Goal: Navigation & Orientation: Find specific page/section

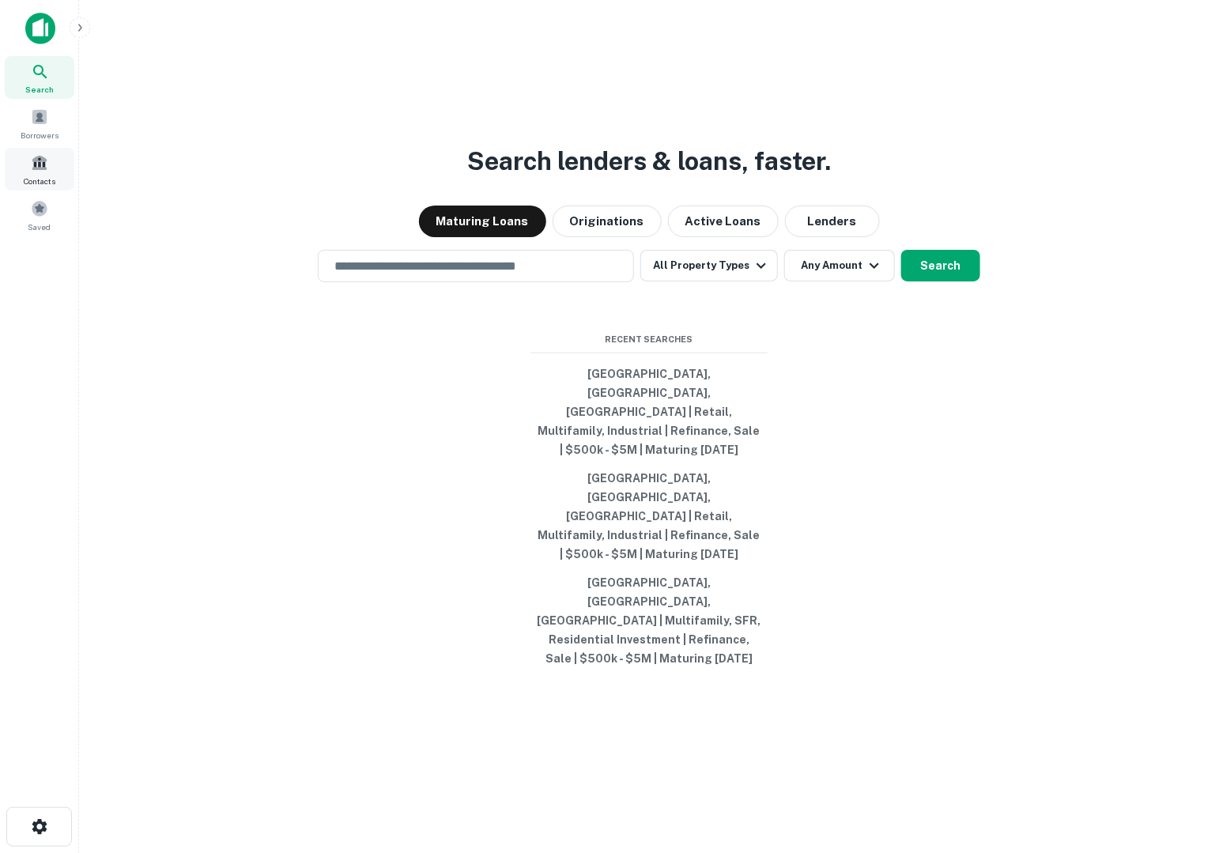
click at [40, 169] on span at bounding box center [39, 162] width 17 height 17
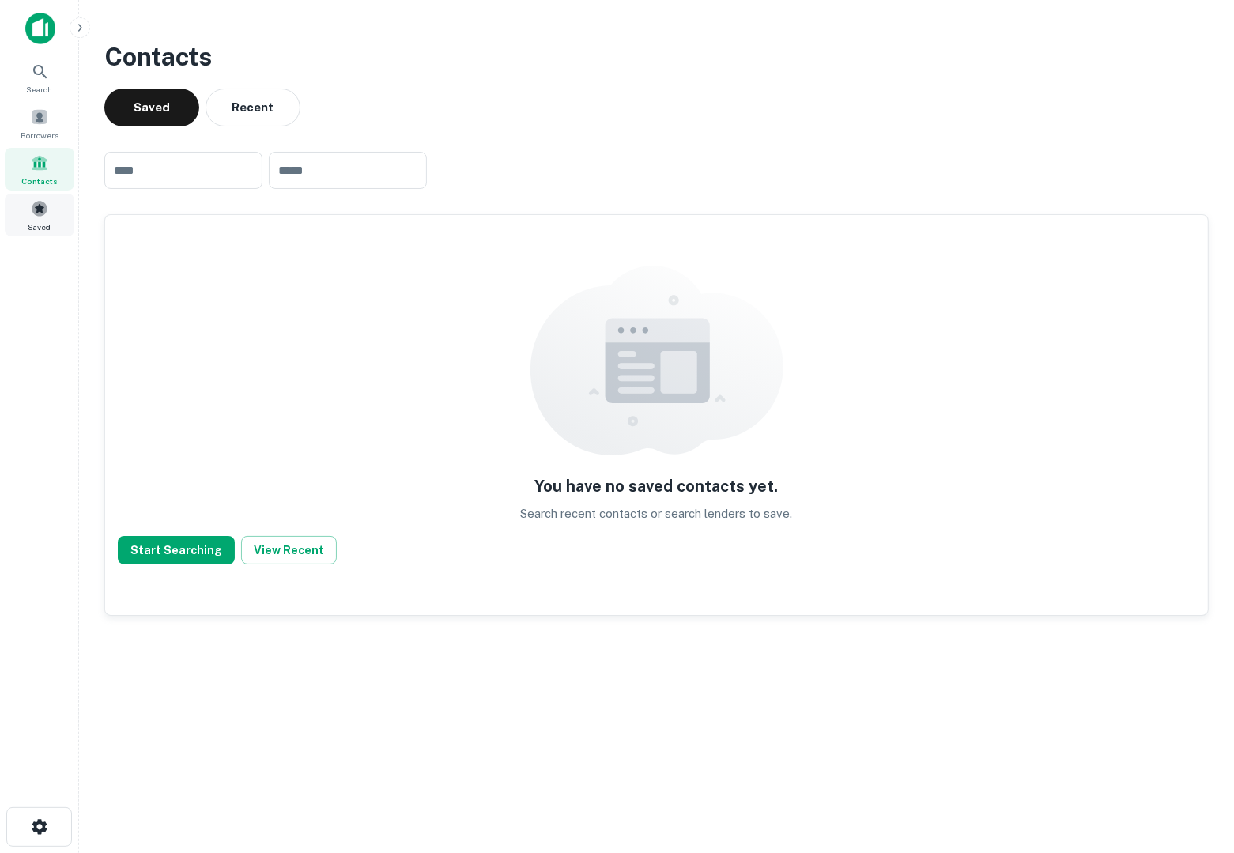
click at [49, 216] on div "Saved" at bounding box center [40, 215] width 70 height 43
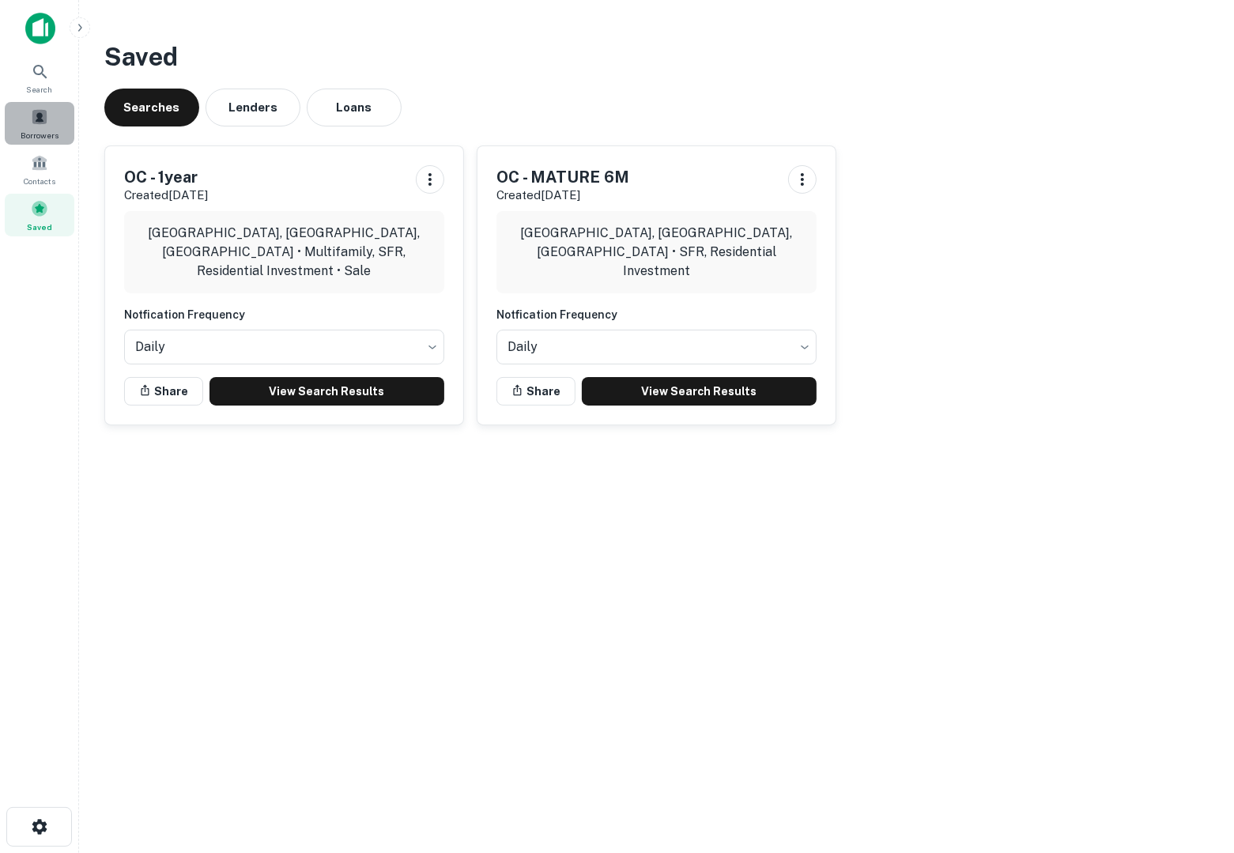
click at [46, 142] on div "Borrowers" at bounding box center [40, 123] width 70 height 43
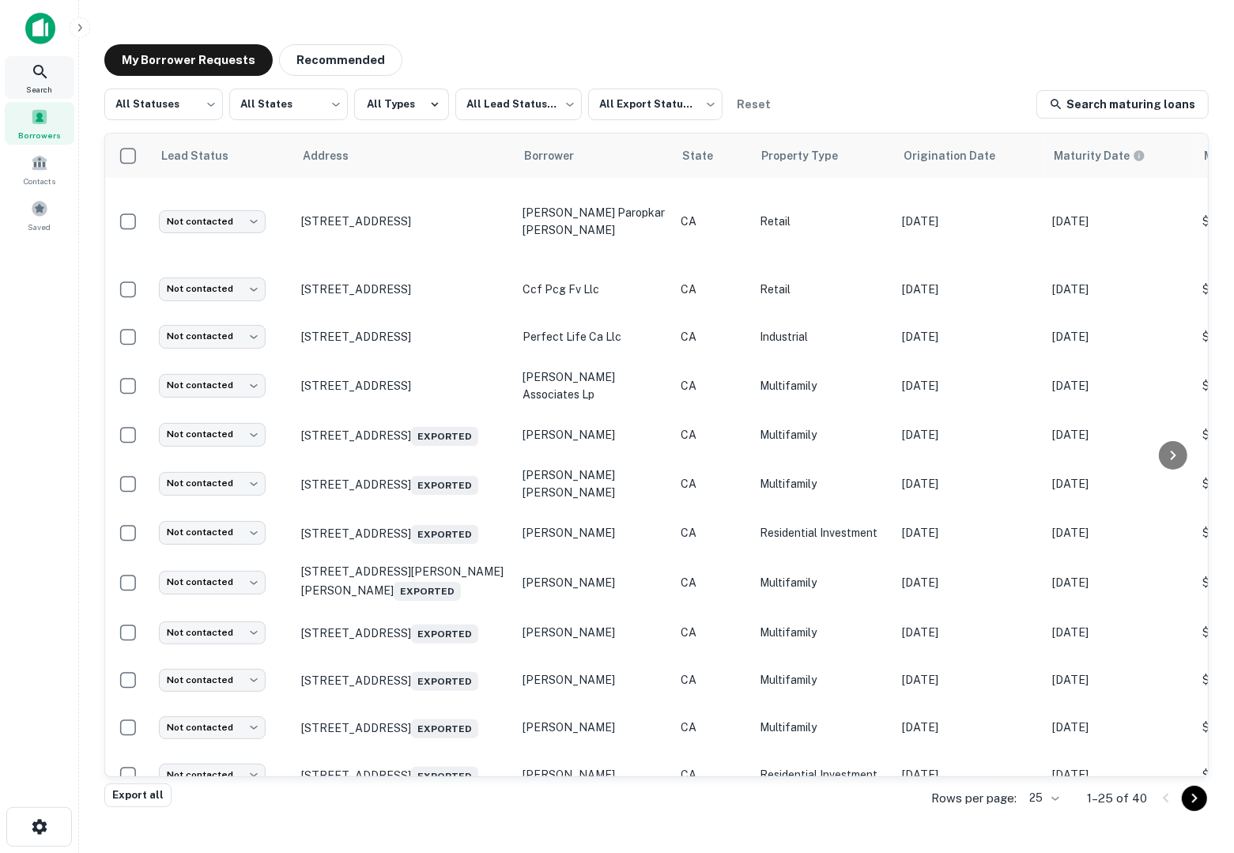
click at [40, 81] on icon at bounding box center [40, 71] width 19 height 19
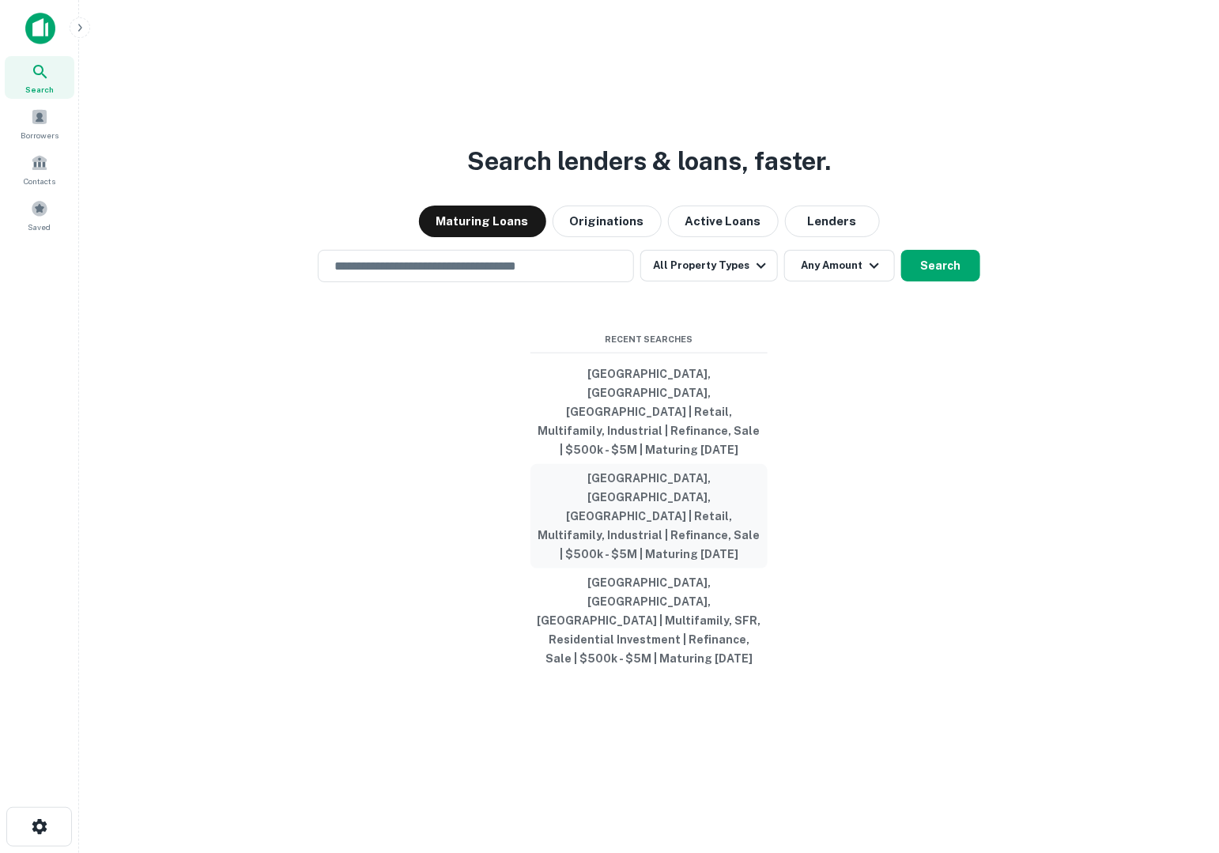
scroll to position [24, 0]
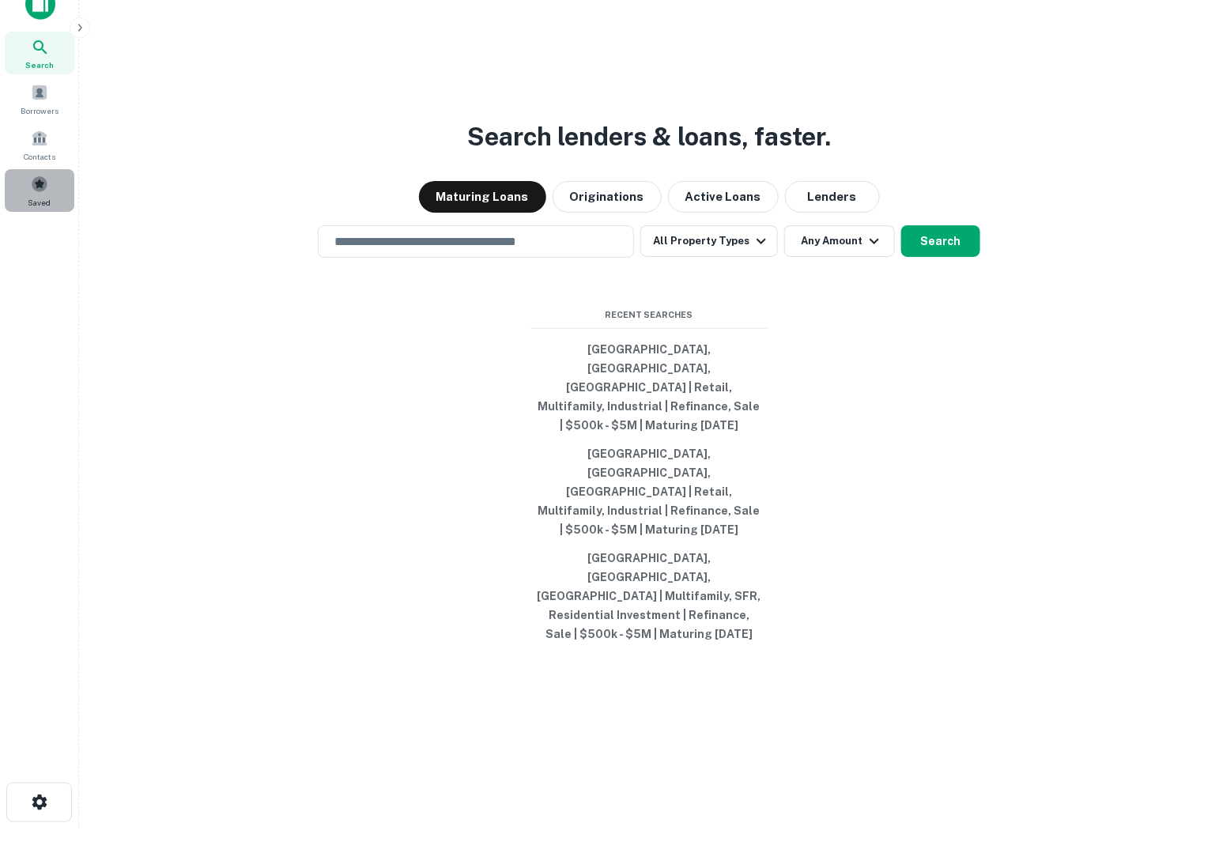
click at [36, 175] on span at bounding box center [39, 183] width 17 height 17
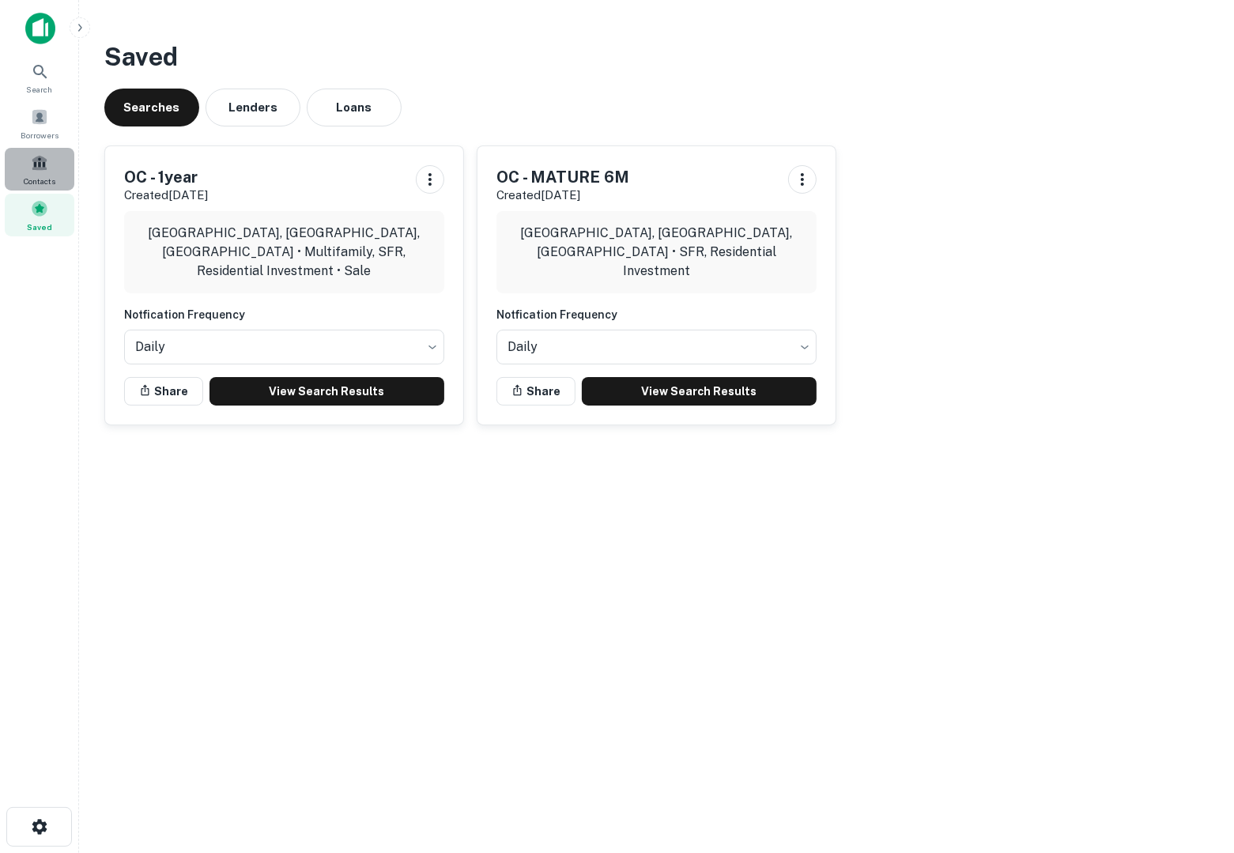
click at [37, 165] on span at bounding box center [39, 162] width 17 height 17
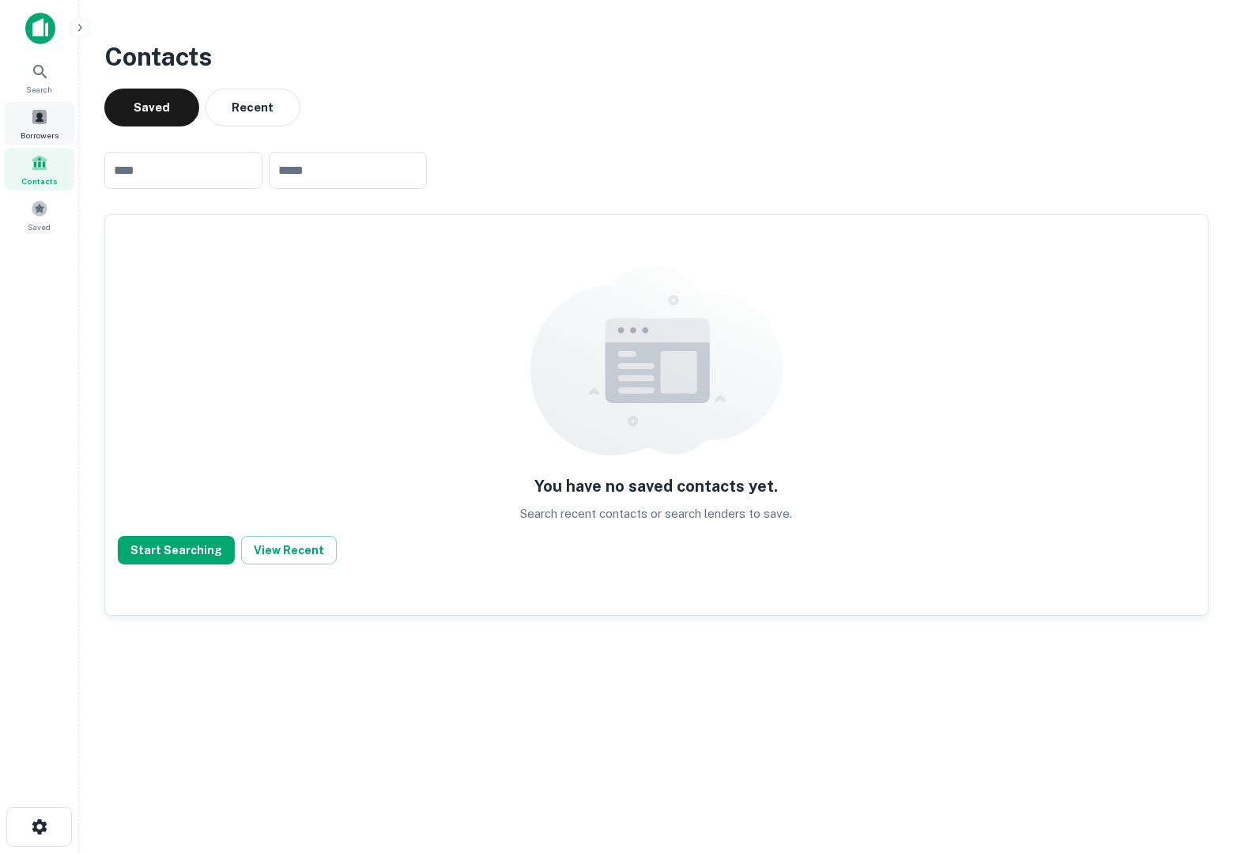
click at [39, 126] on div "Borrowers" at bounding box center [40, 123] width 70 height 43
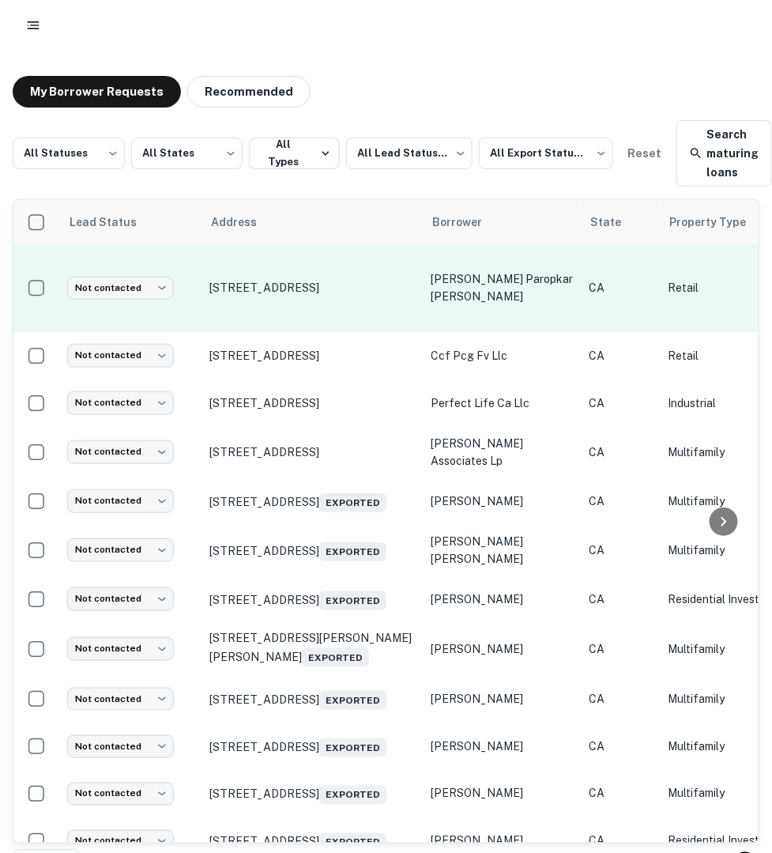
drag, startPoint x: 206, startPoint y: 269, endPoint x: 296, endPoint y: 302, distance: 95.3
click at [296, 302] on td "[STREET_ADDRESS]" at bounding box center [312, 288] width 221 height 88
copy p "[STREET_ADDRESS]"
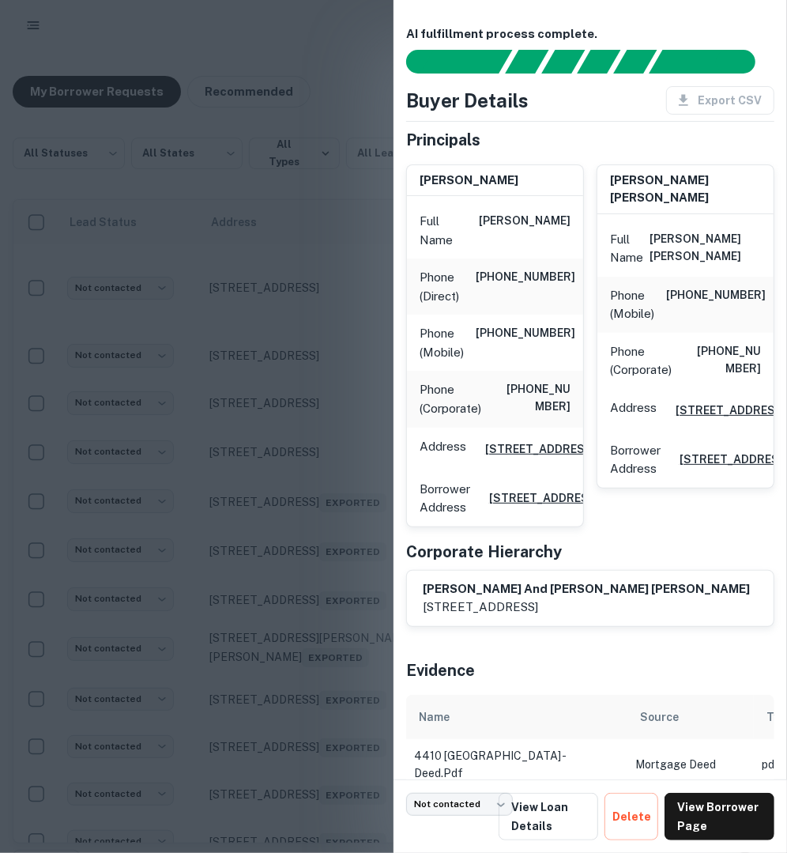
click at [334, 137] on div at bounding box center [393, 426] width 787 height 853
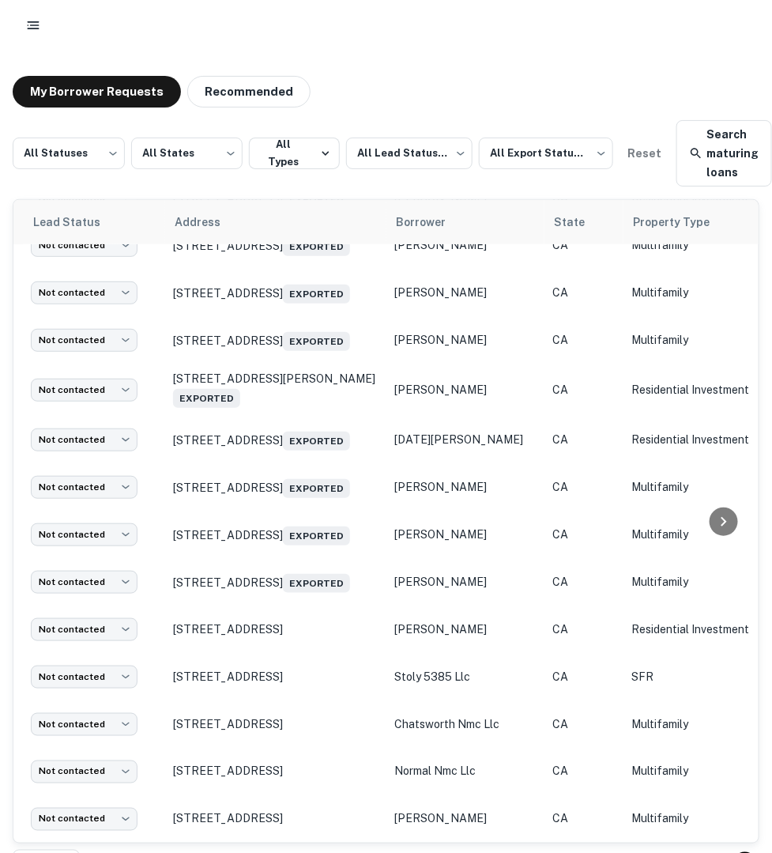
scroll to position [705, 0]
